Goal: Check status: Check status

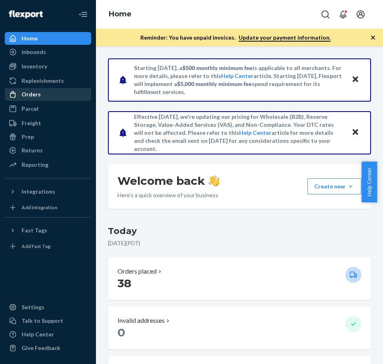
click at [37, 96] on div "Orders" at bounding box center [31, 94] width 19 height 8
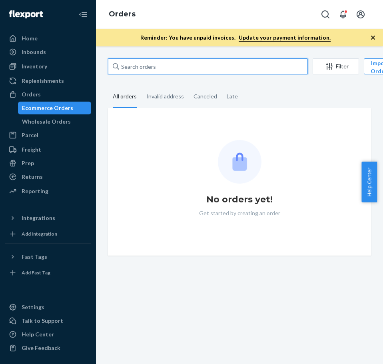
click at [137, 70] on input "text" at bounding box center [208, 66] width 200 height 16
paste input "#HL42218"
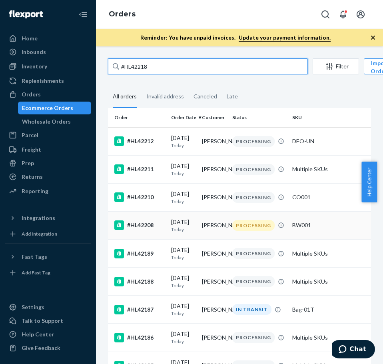
type input "#HL42218"
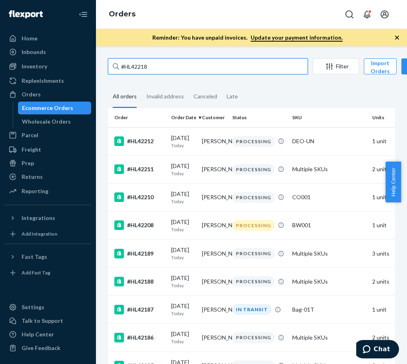
click at [131, 69] on input "#HL42218" at bounding box center [208, 66] width 200 height 16
